Goal: Check status: Check status

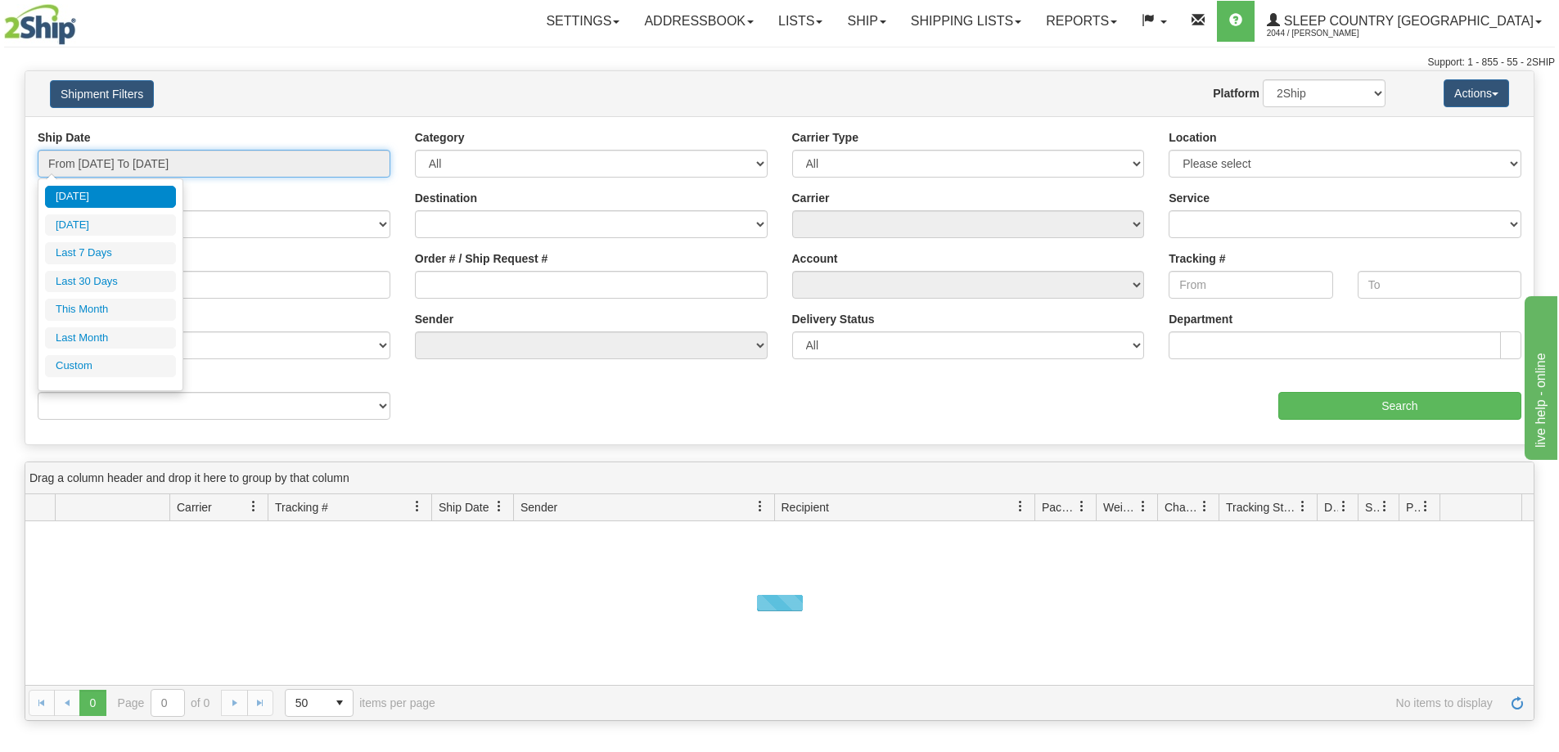
click at [131, 163] on input "From [DATE] To [DATE]" at bounding box center [214, 164] width 353 height 28
click at [106, 277] on li "Last 30 Days" at bounding box center [110, 282] width 131 height 22
type input "From [DATE] To [DATE]"
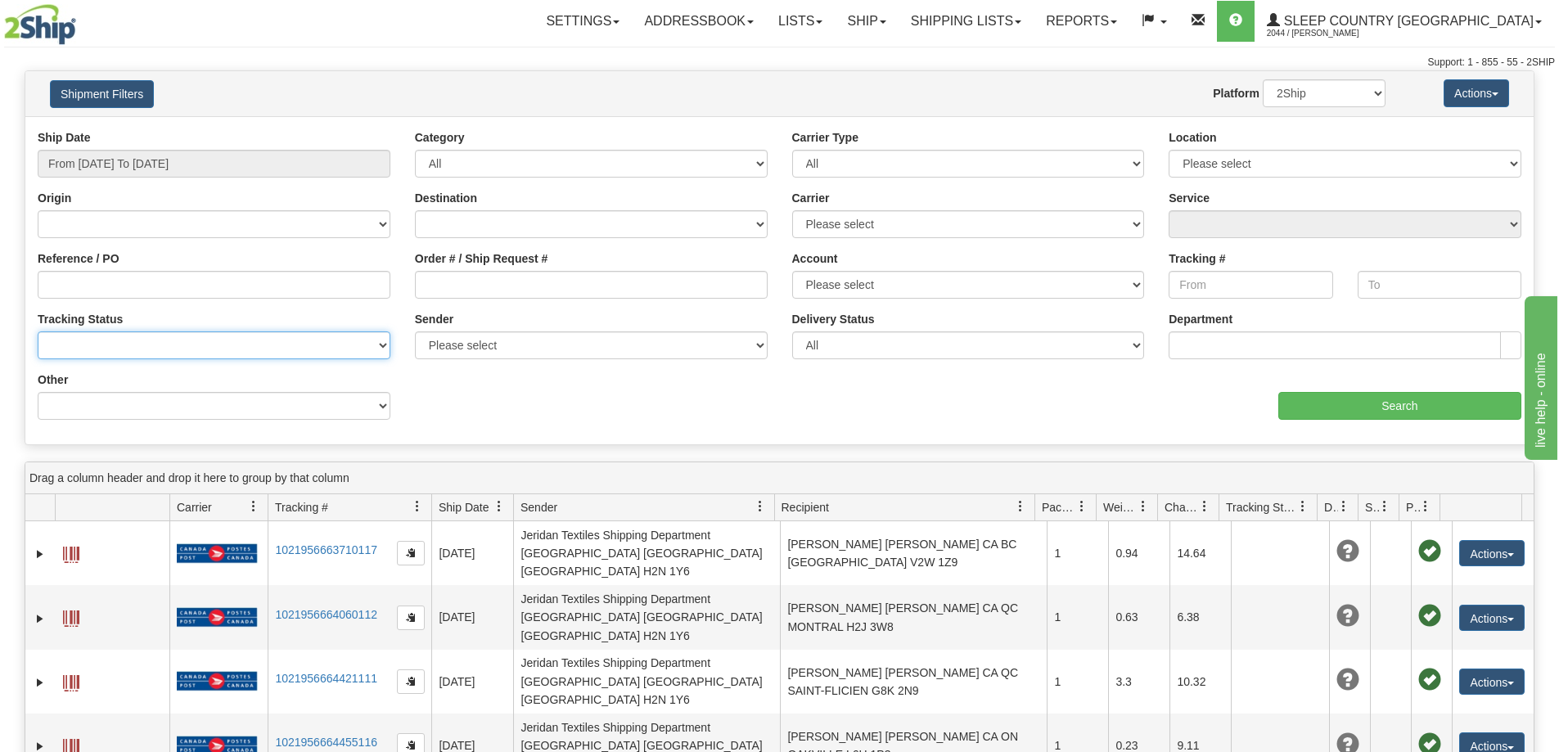
click at [137, 346] on select "No Tracking Info Delivered In Transit Out For Delivery Exception Partial Delive…" at bounding box center [214, 345] width 353 height 28
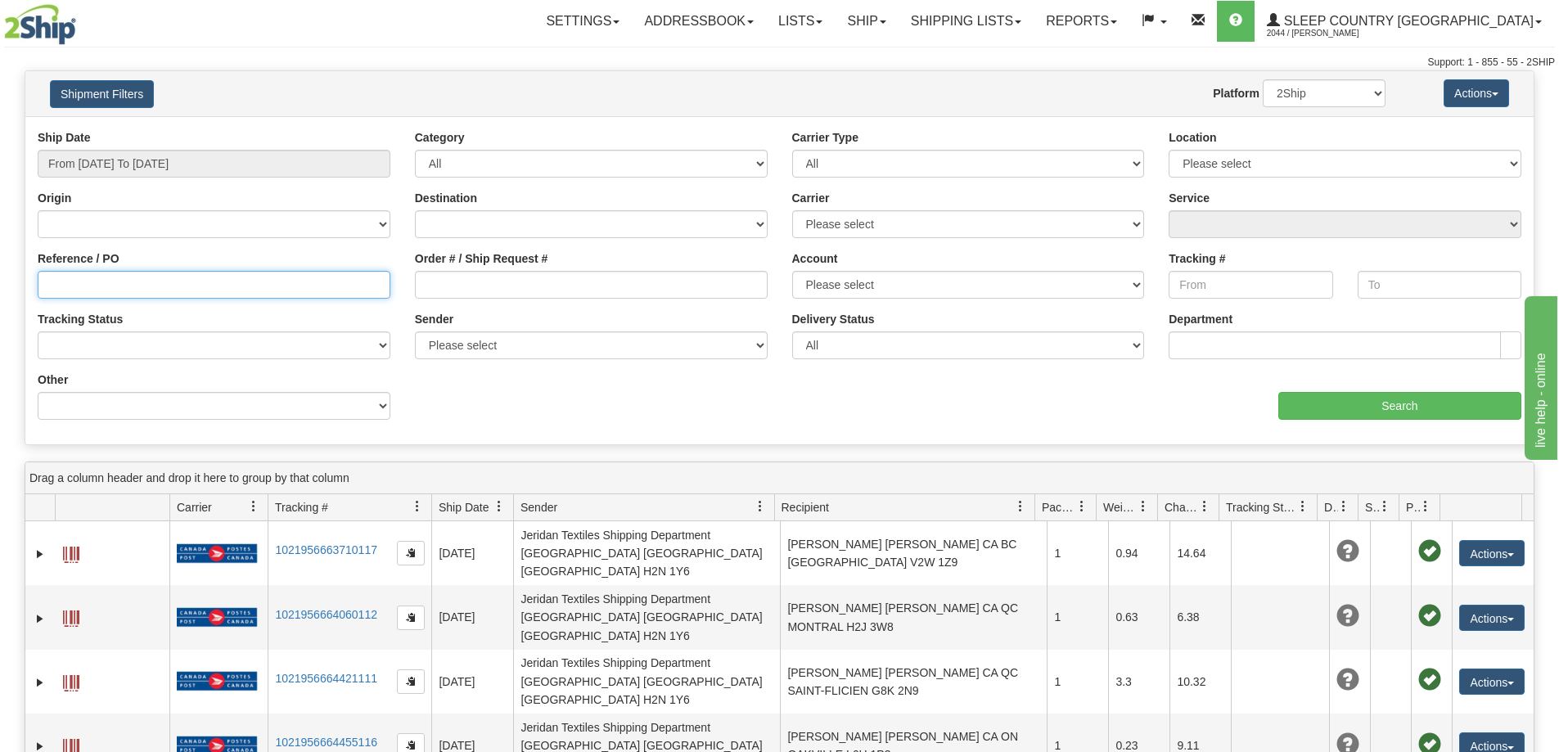
click at [118, 275] on input "Reference / PO" at bounding box center [214, 285] width 353 height 28
paste input "1057550"
type input "1057550"
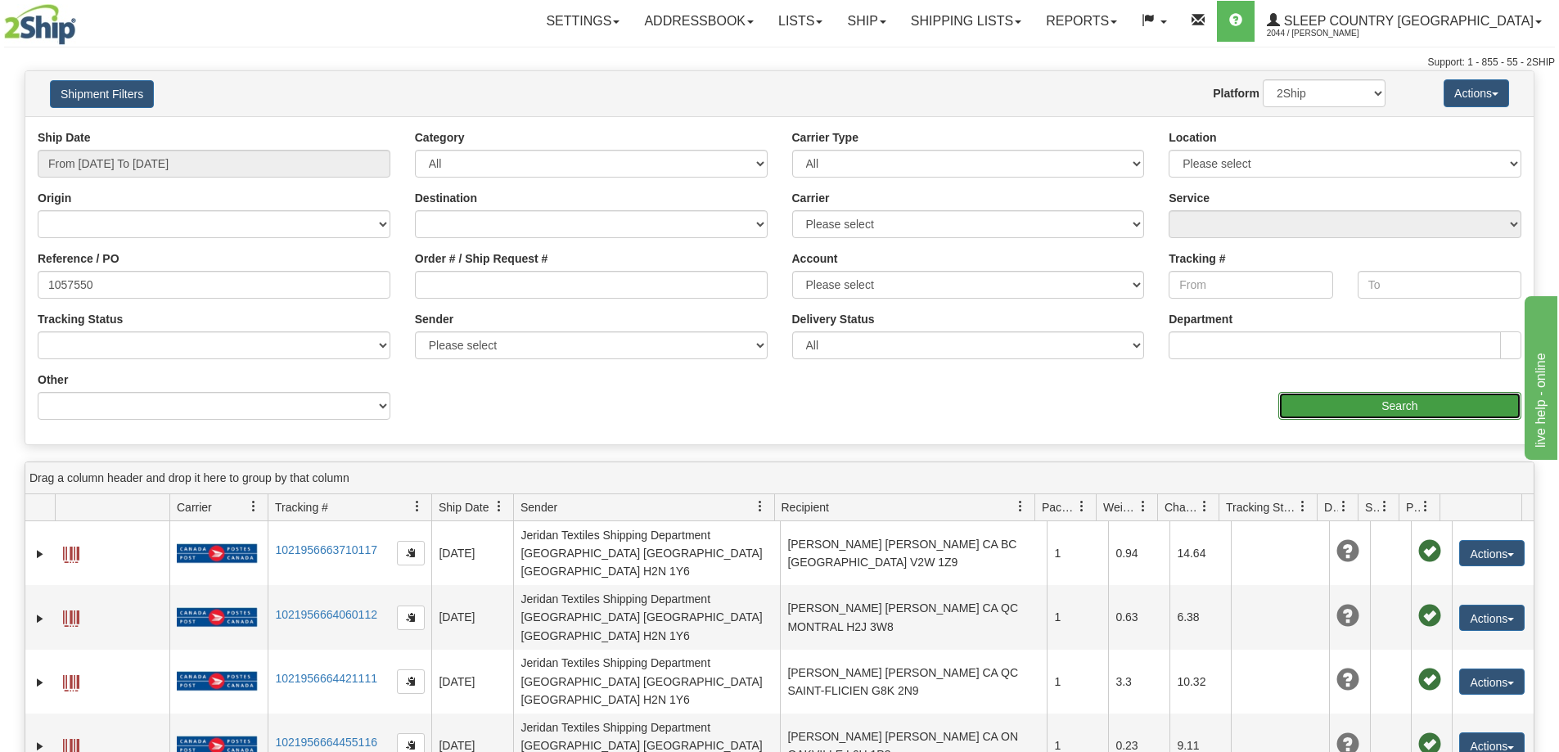
click at [1397, 404] on input "Search" at bounding box center [1399, 406] width 243 height 28
